Goal: Find specific page/section: Find specific page/section

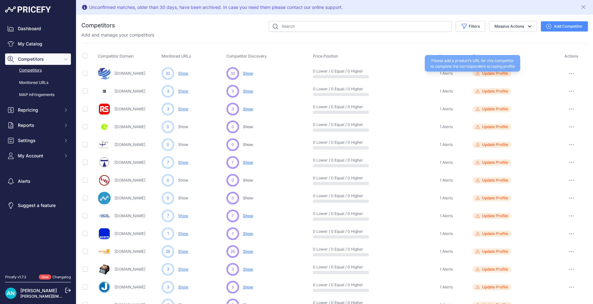
click at [488, 73] on span "Update Profile" at bounding box center [495, 73] width 26 height 5
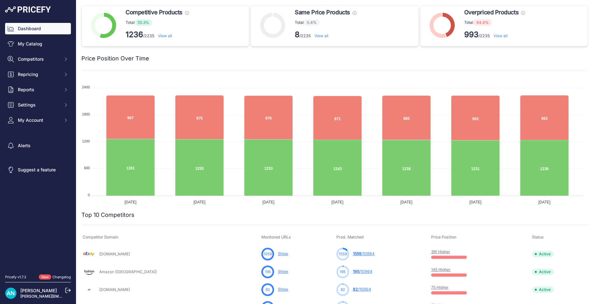
click at [321, 66] on div "Price Position Over Time" at bounding box center [334, 58] width 507 height 24
click at [459, 247] on td "391 Higher" at bounding box center [480, 254] width 101 height 18
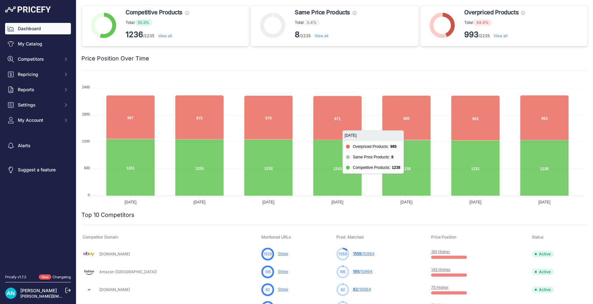
click at [414, 121] on icon at bounding box center [406, 118] width 48 height 44
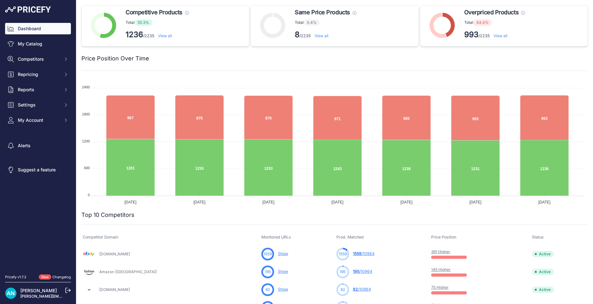
click at [333, 15] on span "Same Price Products" at bounding box center [322, 12] width 55 height 9
click at [210, 19] on div "Competitive Products These products have the lowest price compared with matched…" at bounding box center [165, 25] width 168 height 41
click at [36, 45] on link "My Catalog" at bounding box center [38, 43] width 66 height 11
click at [39, 45] on link "My Catalog" at bounding box center [38, 43] width 66 height 11
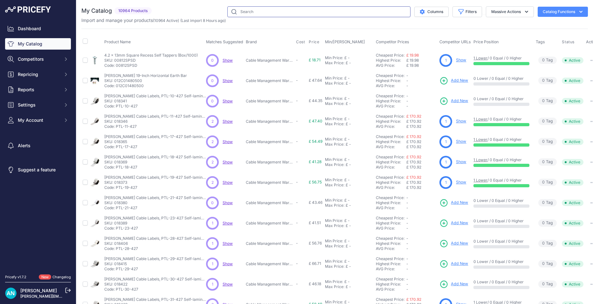
click at [263, 10] on input "text" at bounding box center [318, 11] width 183 height 11
paste input "CMW2-BK"
click at [383, 12] on input "CMW2-BK" at bounding box center [318, 11] width 183 height 11
type input "CMW2-BK"
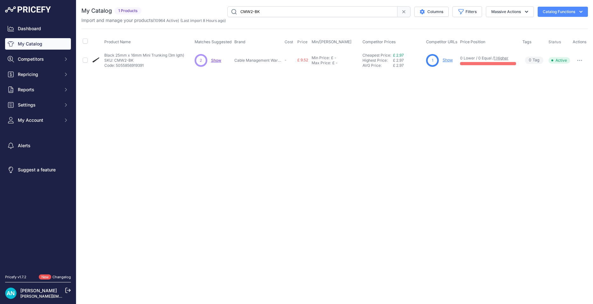
drag, startPoint x: 116, startPoint y: 65, endPoint x: 147, endPoint y: 65, distance: 30.5
click at [147, 65] on p "Code: 5055856919391" at bounding box center [144, 65] width 80 height 5
drag, startPoint x: 147, startPoint y: 65, endPoint x: 134, endPoint y: 65, distance: 12.4
copy p "5055856919391"
